Goal: Use online tool/utility

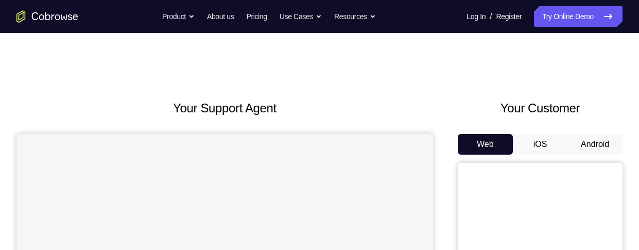
click at [594, 137] on button "Android" at bounding box center [594, 144] width 55 height 21
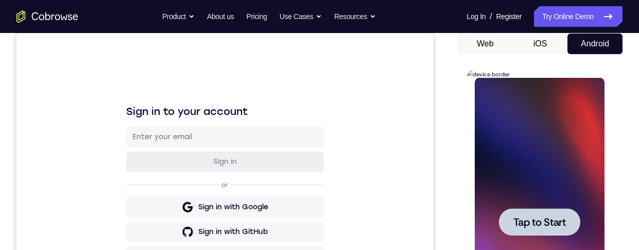
click at [513, 217] on span "Tap to Start" at bounding box center [539, 222] width 53 height 10
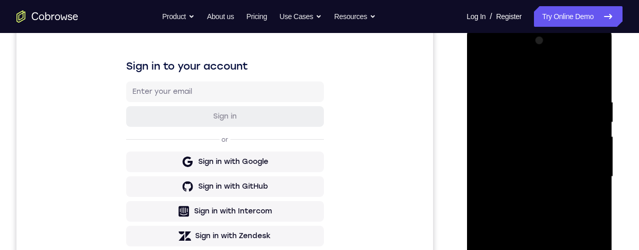
scroll to position [320, 0]
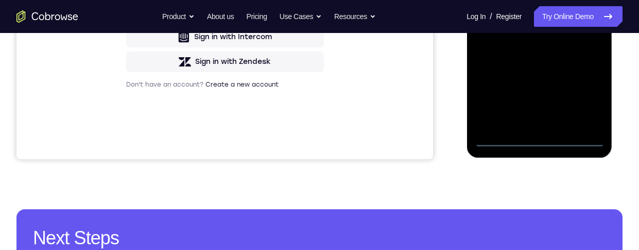
click at [539, 137] on div at bounding box center [539, 2] width 130 height 288
click at [579, 97] on div at bounding box center [539, 2] width 130 height 288
click at [481, 0] on div at bounding box center [539, 2] width 130 height 288
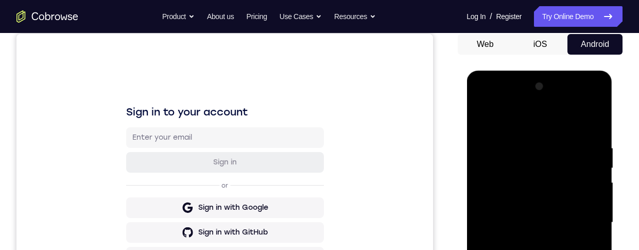
click at [510, 167] on div at bounding box center [539, 222] width 130 height 288
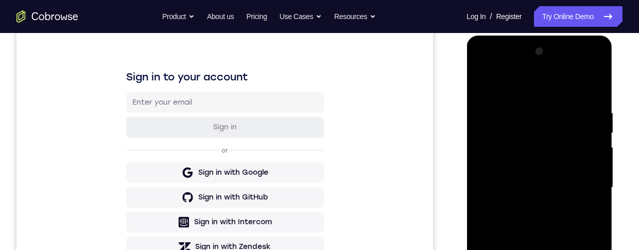
click at [590, 195] on div at bounding box center [539, 187] width 130 height 288
click at [592, 181] on div at bounding box center [539, 187] width 130 height 288
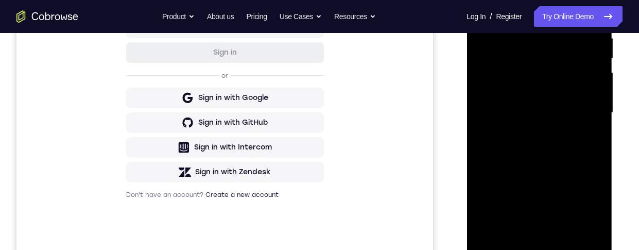
scroll to position [227, 0]
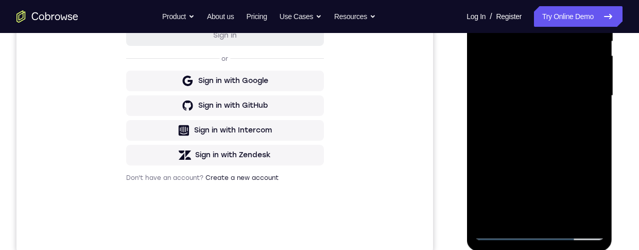
click at [510, 191] on div at bounding box center [539, 96] width 130 height 288
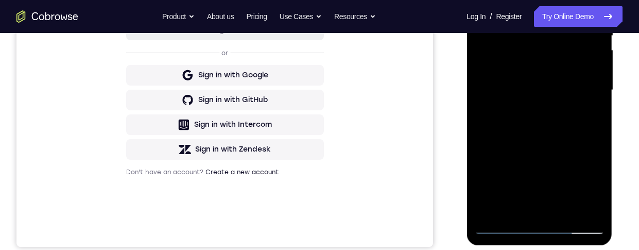
click at [575, 148] on div at bounding box center [539, 90] width 130 height 288
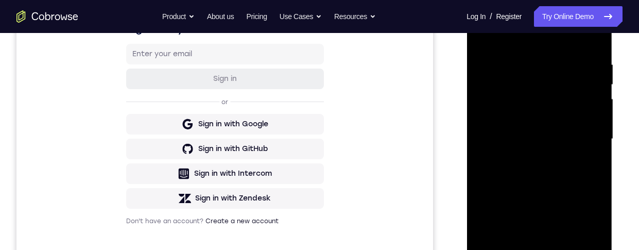
click at [624, 145] on div "Your Support Agent Your Customer Web iOS Android Next Steps We’d be happy to gi…" at bounding box center [319, 189] width 639 height 679
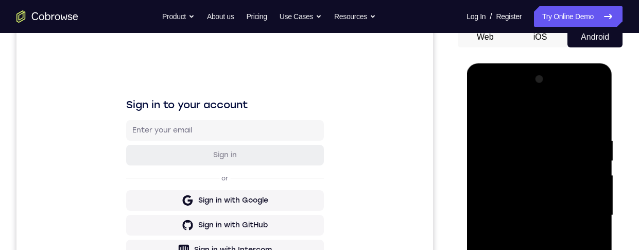
scroll to position [86, 0]
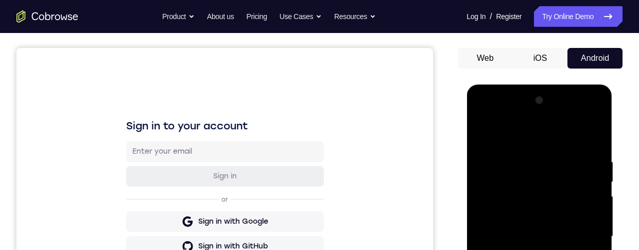
click at [585, 120] on div at bounding box center [539, 236] width 130 height 288
click at [491, 114] on div at bounding box center [539, 236] width 130 height 288
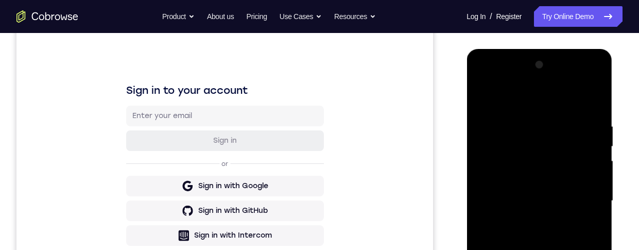
click at [547, 150] on div at bounding box center [539, 201] width 130 height 288
click at [596, 102] on div at bounding box center [539, 201] width 130 height 288
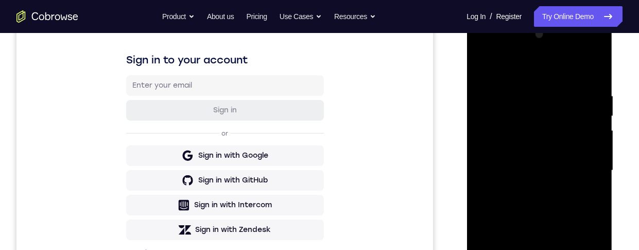
click at [572, 178] on div at bounding box center [539, 170] width 130 height 288
click at [585, 193] on div at bounding box center [539, 170] width 130 height 288
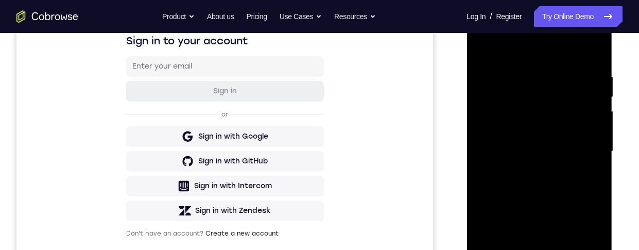
click at [512, 249] on div at bounding box center [539, 151] width 130 height 288
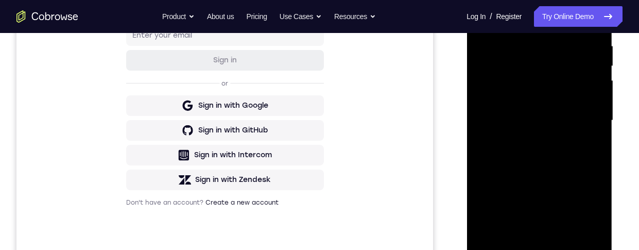
scroll to position [196, 0]
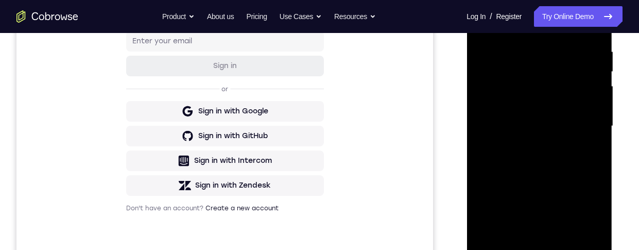
click at [565, 207] on div at bounding box center [539, 126] width 130 height 288
